Goal: Check status: Check status

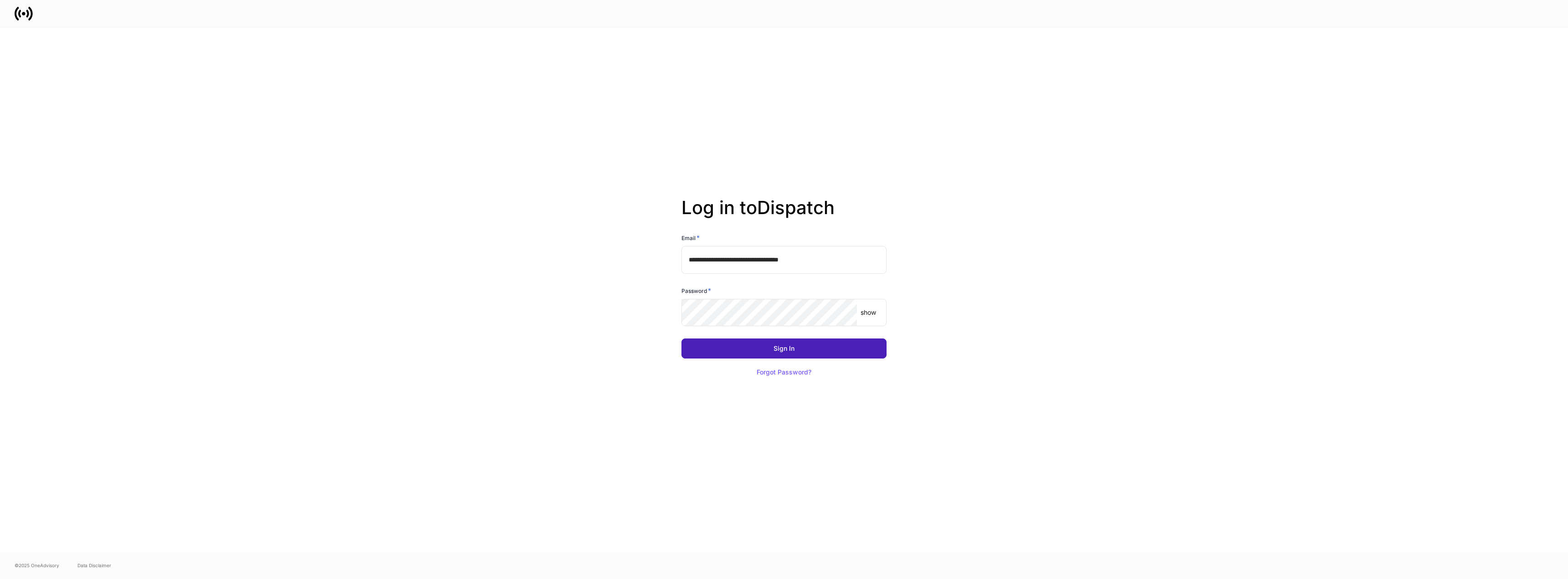
click at [745, 355] on button "Sign In" at bounding box center [784, 348] width 205 height 20
